Goal: Transaction & Acquisition: Purchase product/service

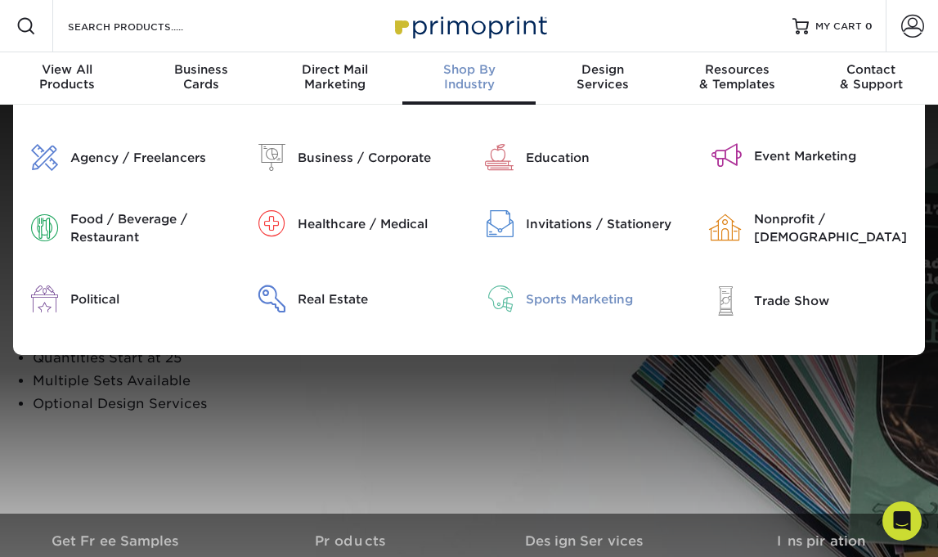
click at [537, 304] on div "Sports Marketing" at bounding box center [605, 299] width 159 height 18
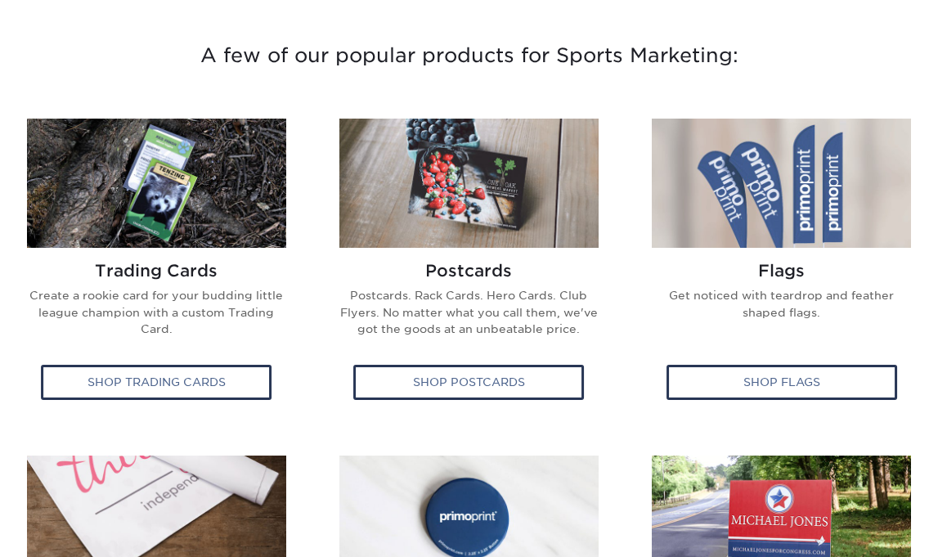
scroll to position [564, 0]
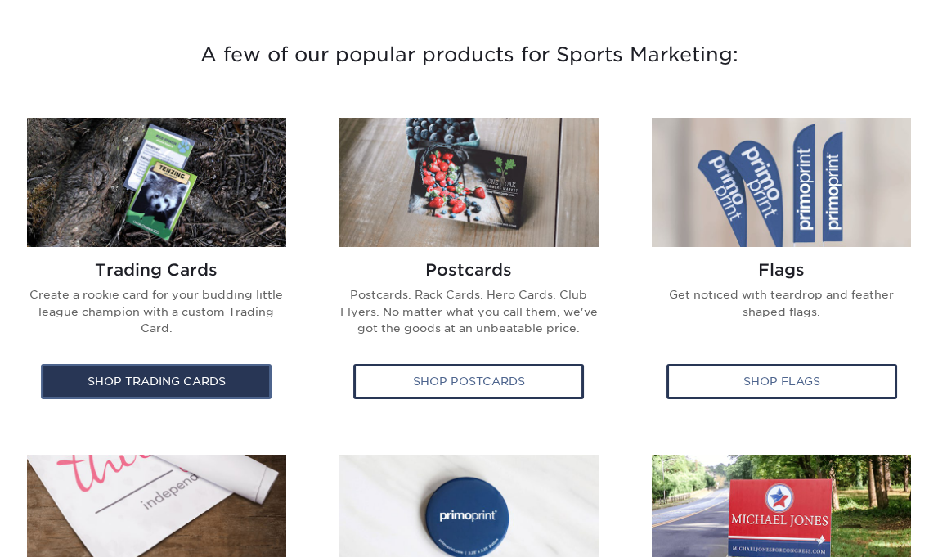
click at [146, 380] on div "Shop Trading Cards" at bounding box center [156, 381] width 231 height 34
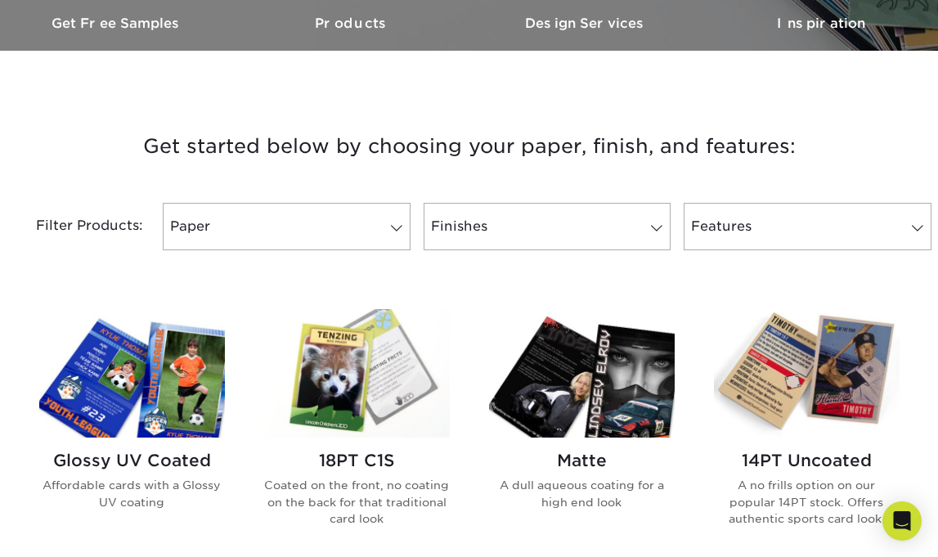
scroll to position [517, 0]
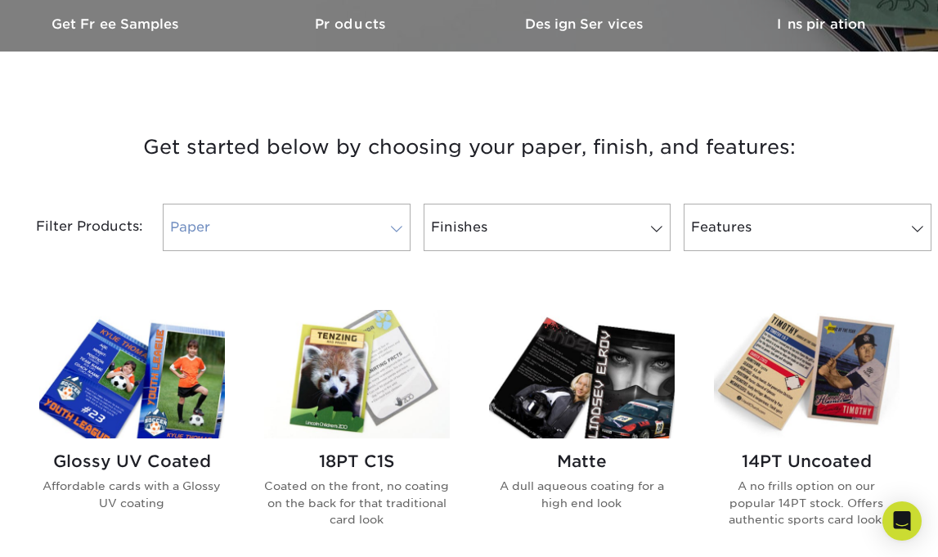
click at [352, 217] on link "Paper" at bounding box center [287, 227] width 248 height 47
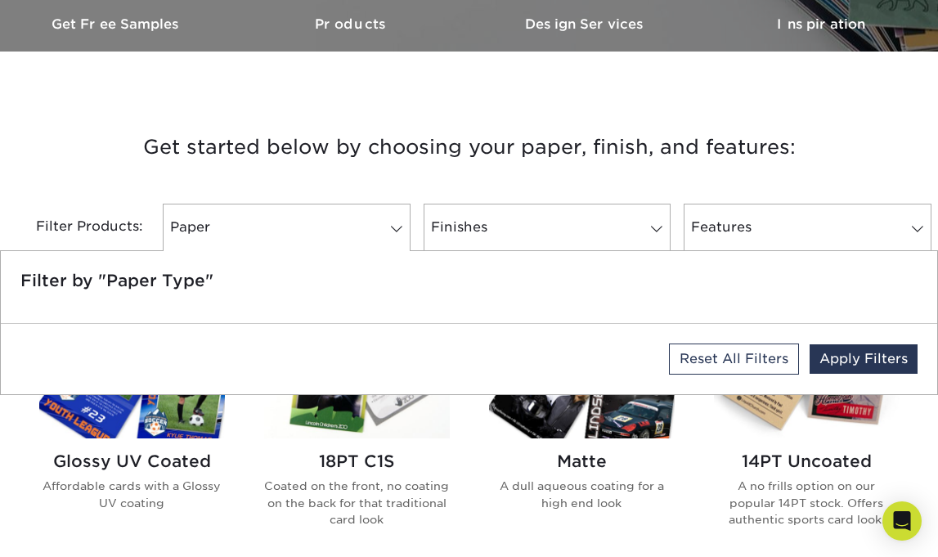
click at [350, 187] on div "Filter Products: Paper Filter by "Paper Type" Reset All Filters Apply Filters F…" at bounding box center [469, 237] width 938 height 106
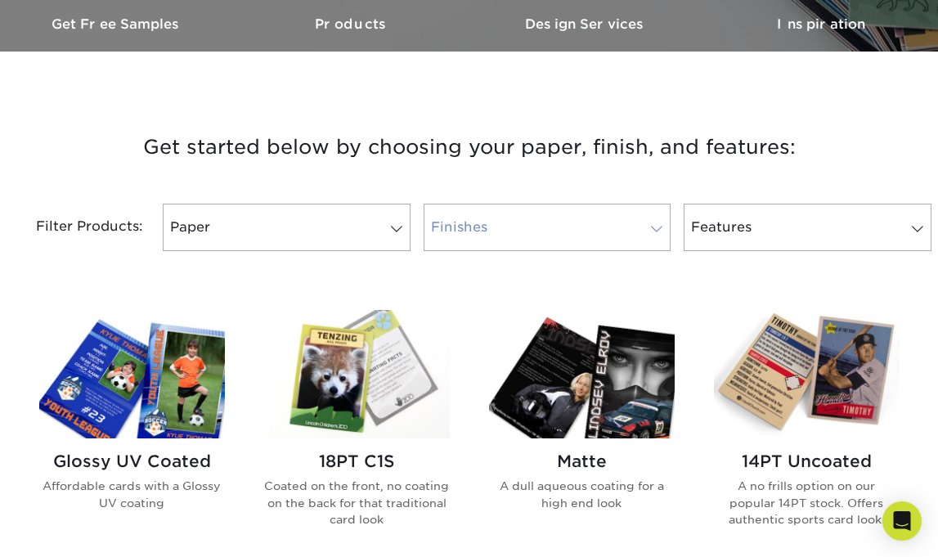
click at [557, 232] on link "Finishes" at bounding box center [548, 227] width 248 height 47
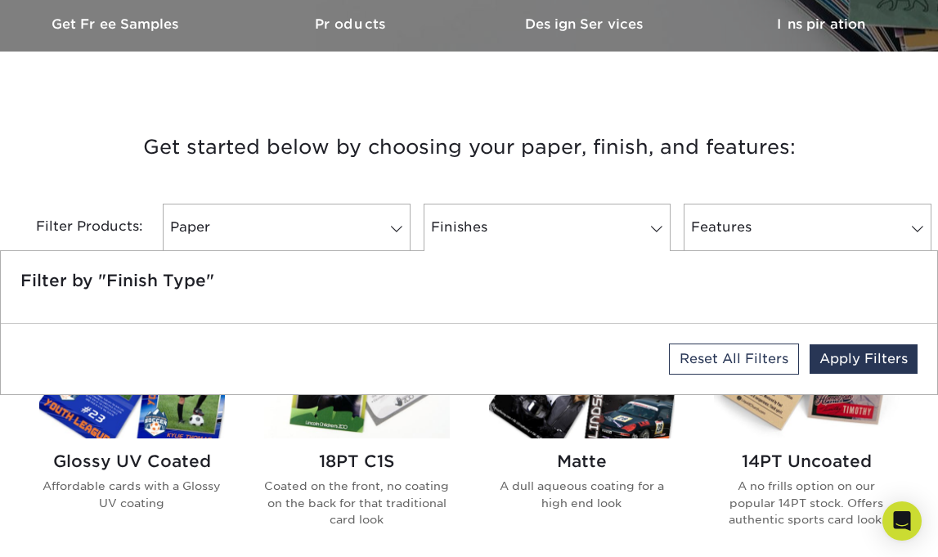
click at [557, 142] on h3 "Get started below by choosing your paper, finish, and features:" at bounding box center [468, 147] width 913 height 74
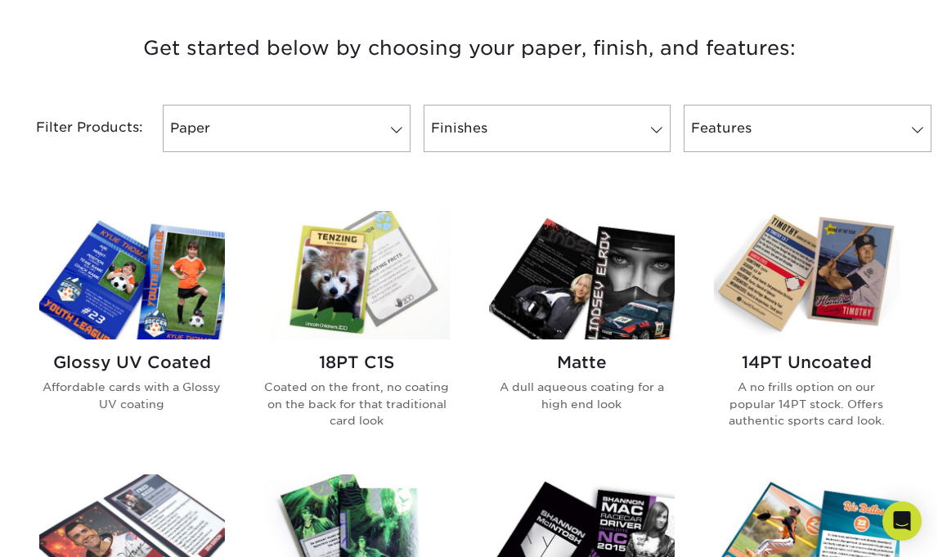
scroll to position [618, 0]
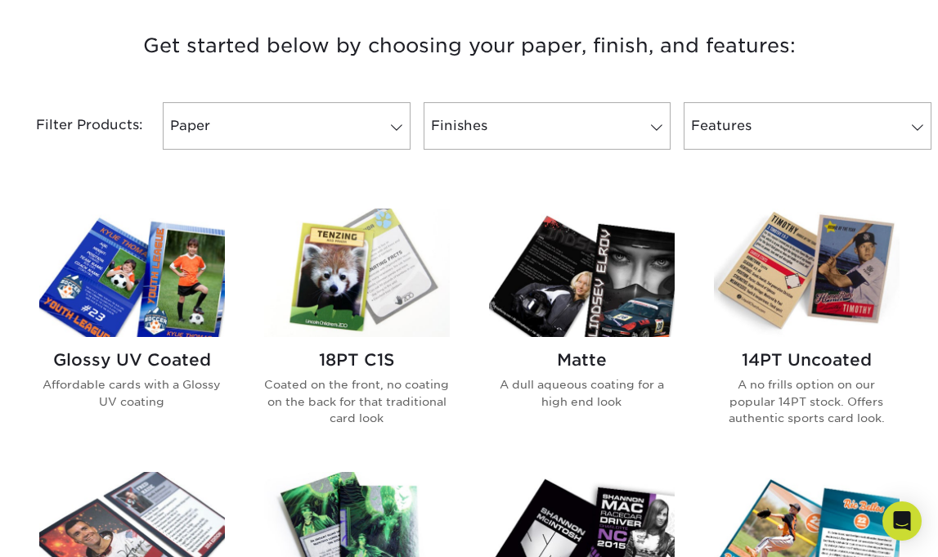
click at [129, 309] on img at bounding box center [132, 273] width 186 height 128
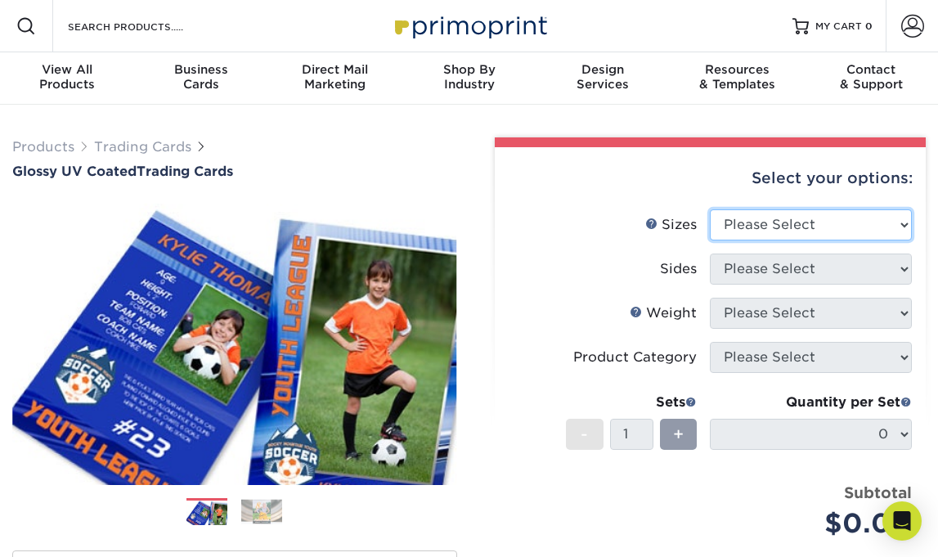
click at [728, 217] on select "Please Select 2.5" x 3.5"" at bounding box center [811, 224] width 202 height 31
select select "2.50x3.50"
click at [710, 209] on select "Please Select 2.5" x 3.5"" at bounding box center [811, 224] width 202 height 31
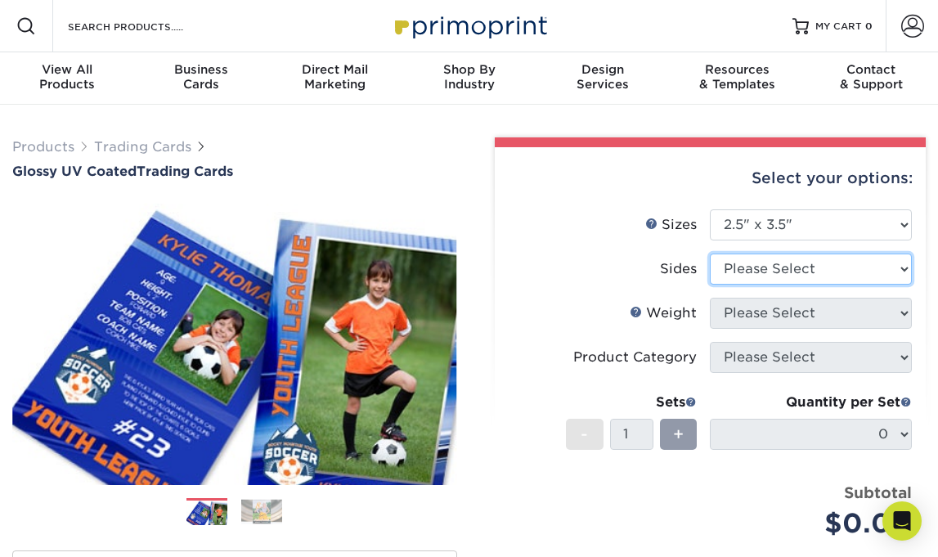
click at [753, 266] on select "Please Select Print Both Sides Print Front Only" at bounding box center [811, 268] width 202 height 31
select select "13abbda7-1d64-4f25-8bb2-c179b224825d"
click at [710, 253] on select "Please Select Print Both Sides Print Front Only" at bounding box center [811, 268] width 202 height 31
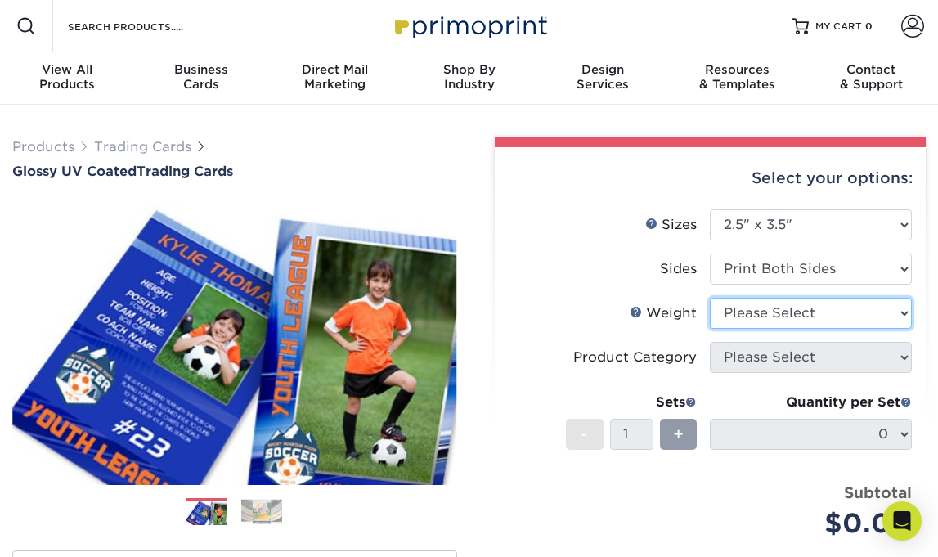
click at [755, 312] on select "Please Select 16PT 14PT 18PT C1S" at bounding box center [811, 313] width 202 height 31
select select "14PT"
click at [710, 298] on select "Please Select 16PT 14PT 18PT C1S" at bounding box center [811, 313] width 202 height 31
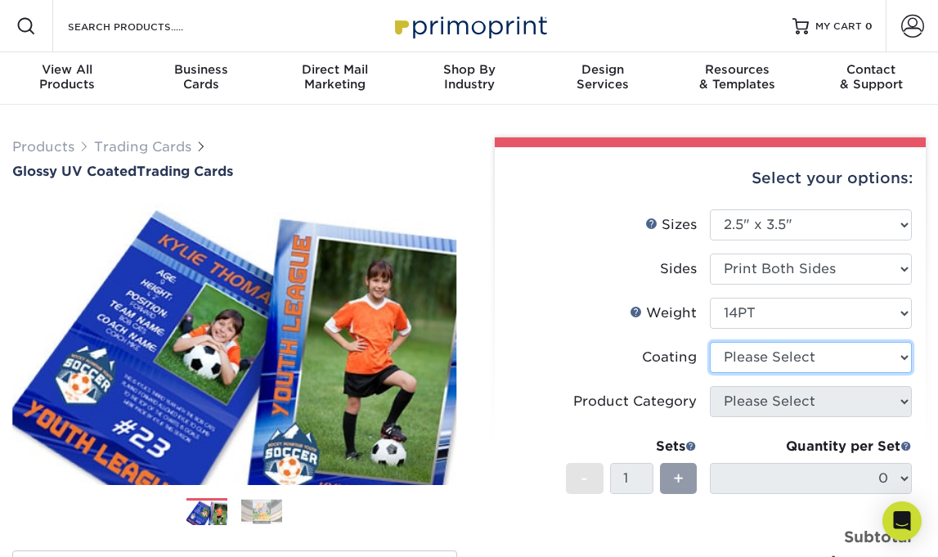
click at [756, 361] on select at bounding box center [811, 357] width 202 height 31
select select "ae367451-b2b8-45df-a344-0f05b6a12993"
click at [710, 342] on select at bounding box center [811, 357] width 202 height 31
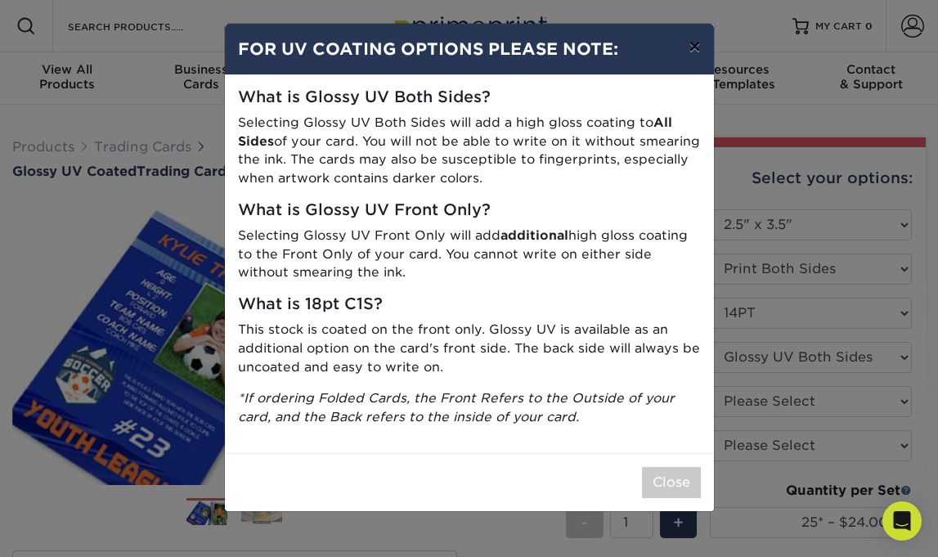
click at [693, 47] on button "×" at bounding box center [694, 47] width 38 height 46
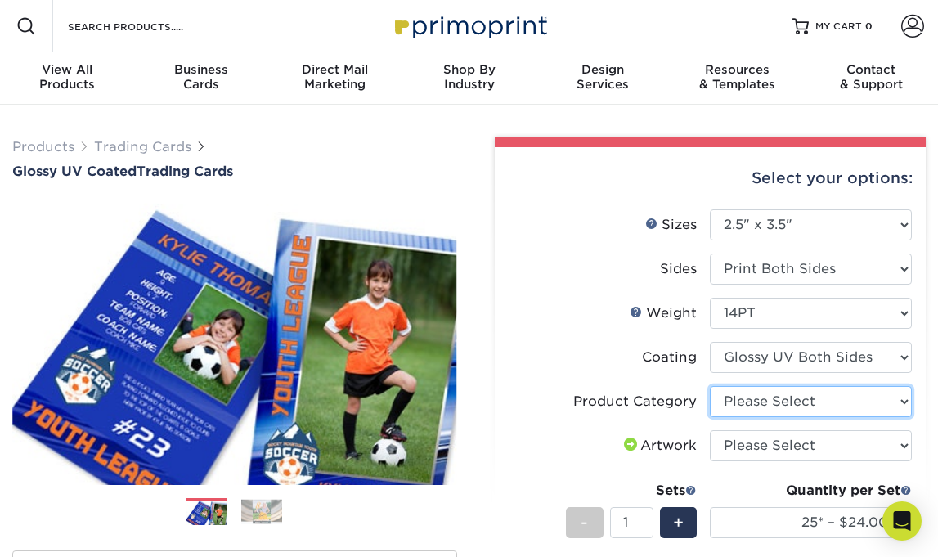
click at [766, 402] on select "Please Select Trading Cards" at bounding box center [811, 401] width 202 height 31
select select "c2f9bce9-36c2-409d-b101-c29d9d031e18"
click at [710, 386] on select "Please Select Trading Cards" at bounding box center [811, 401] width 202 height 31
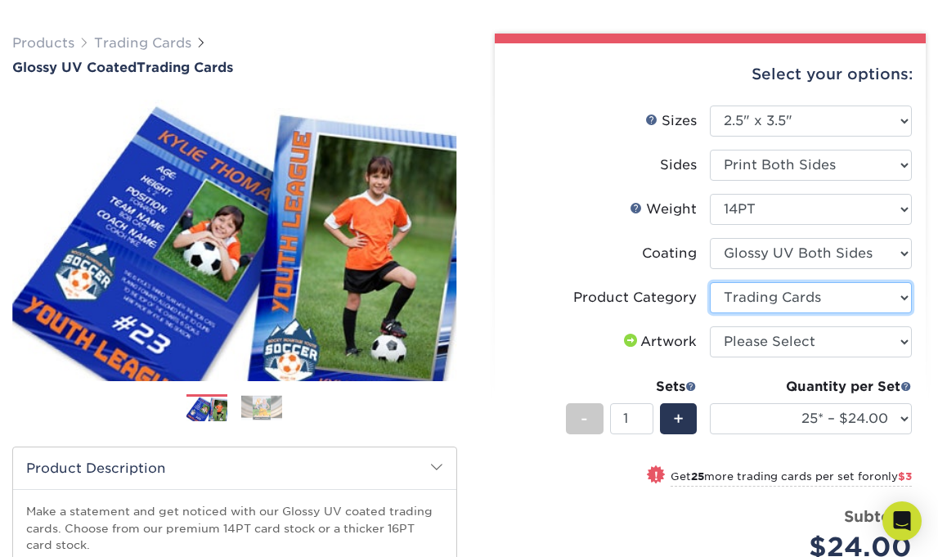
scroll to position [121, 0]
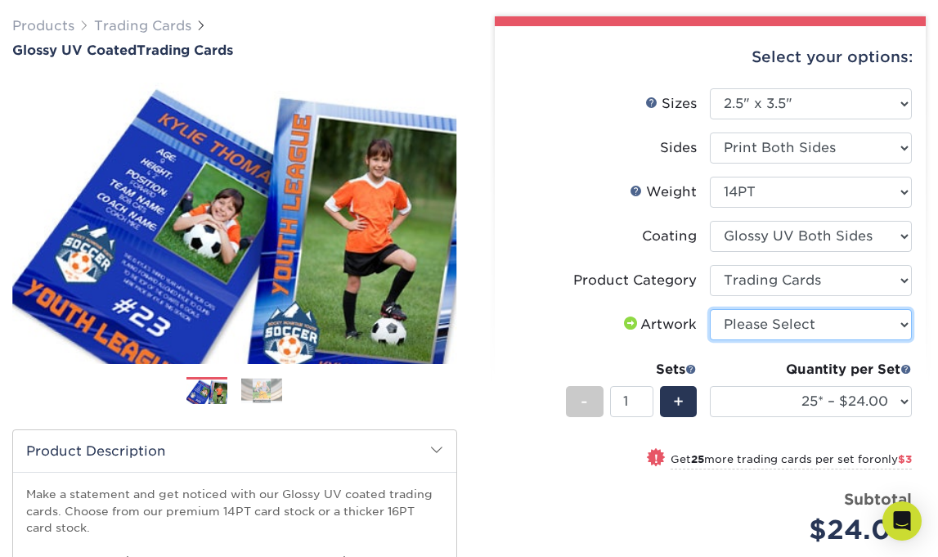
click at [743, 327] on select "Please Select I will upload files I need a design - $100" at bounding box center [811, 324] width 202 height 31
select select "upload"
click at [710, 309] on select "Please Select I will upload files I need a design - $100" at bounding box center [811, 324] width 202 height 31
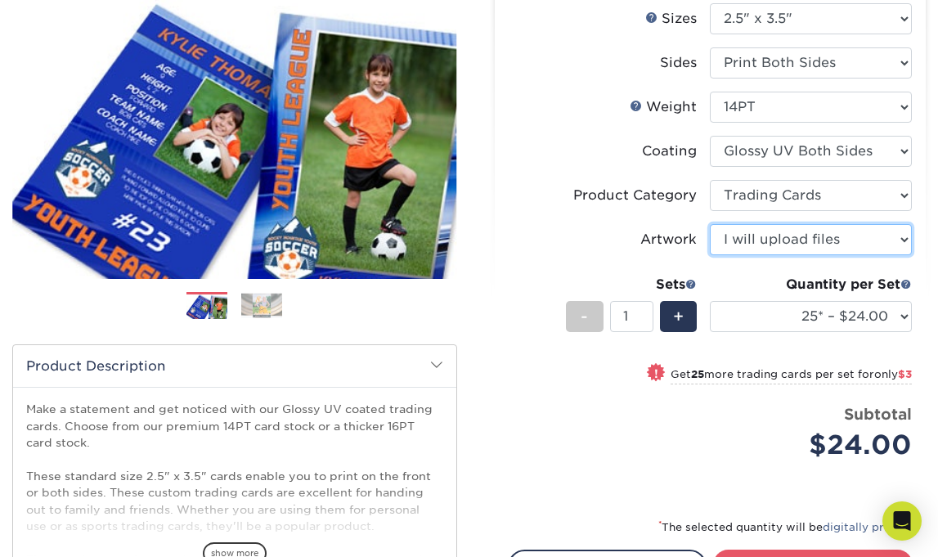
scroll to position [207, 0]
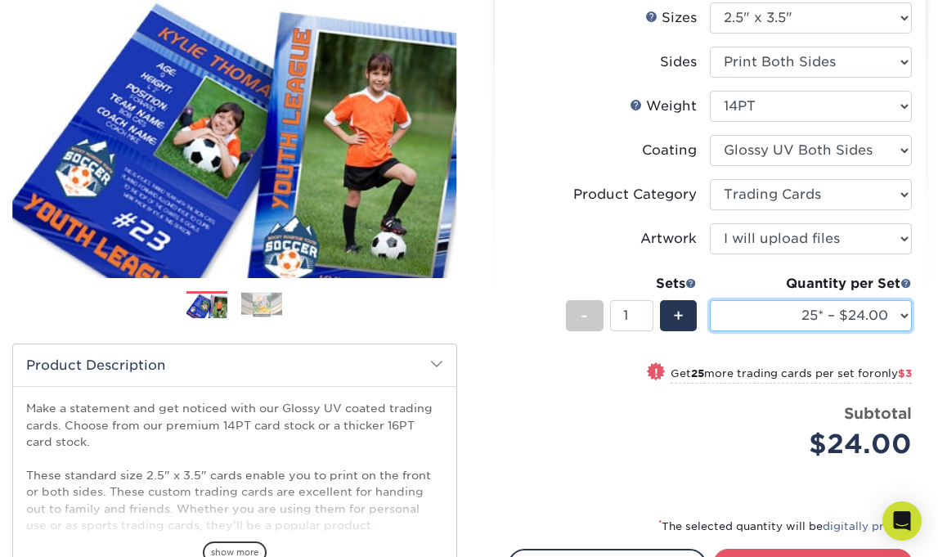
click at [821, 311] on select "25* – $24.00 50* – $27.00 75* – $34.00 100* – $37.00 250* – $48.00 500 – $59.00…" at bounding box center [811, 315] width 202 height 31
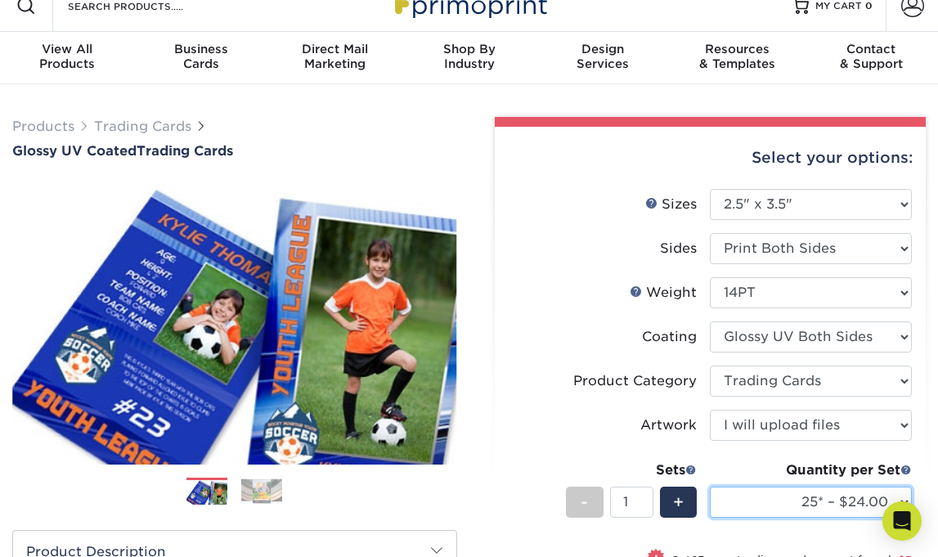
scroll to position [0, 0]
